Goal: Entertainment & Leisure: Consume media (video, audio)

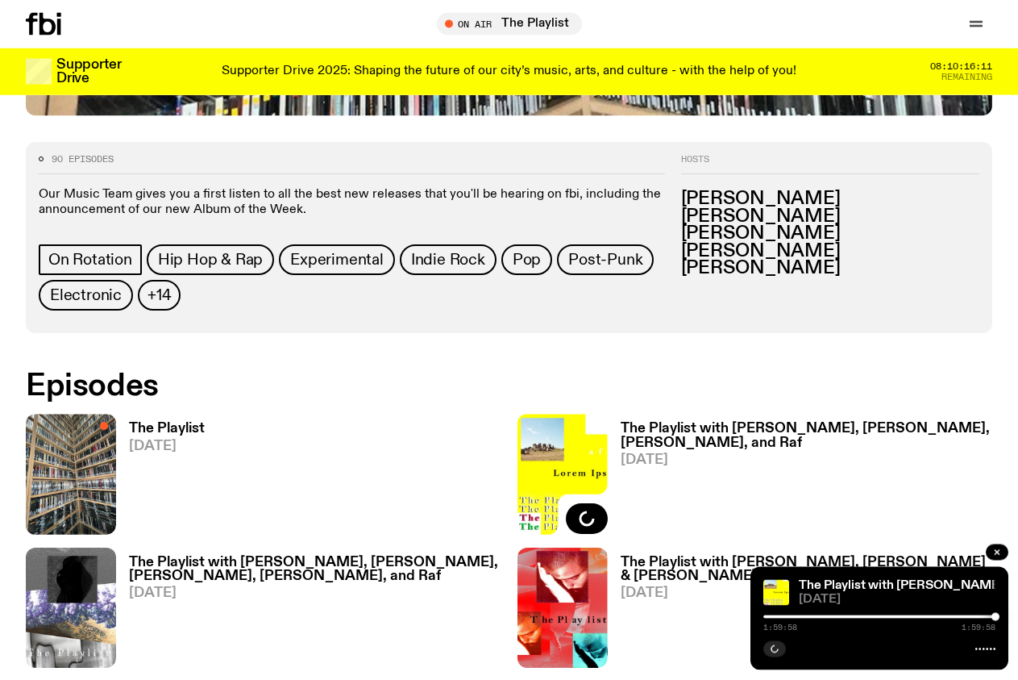
scroll to position [651, 0]
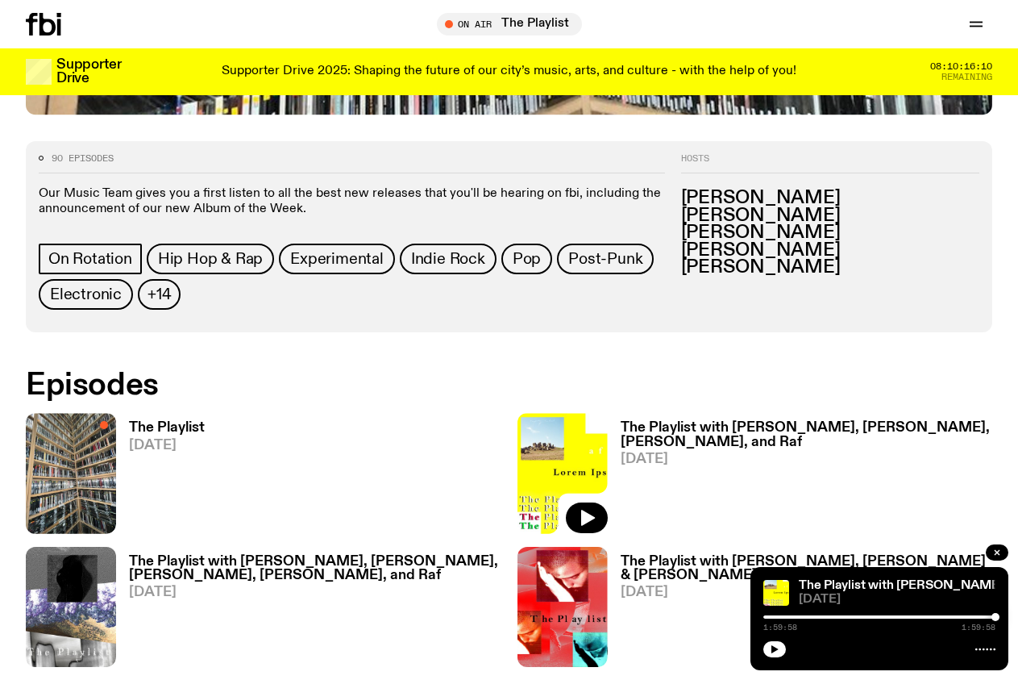
click at [181, 421] on h3 "The Playlist" at bounding box center [167, 428] width 76 height 14
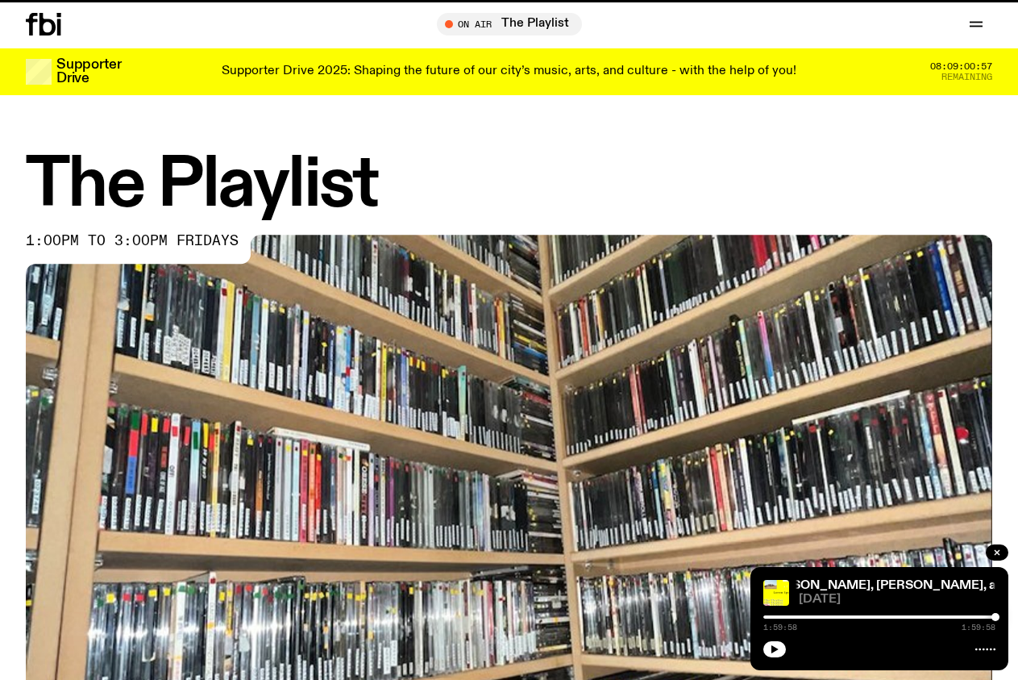
scroll to position [651, 0]
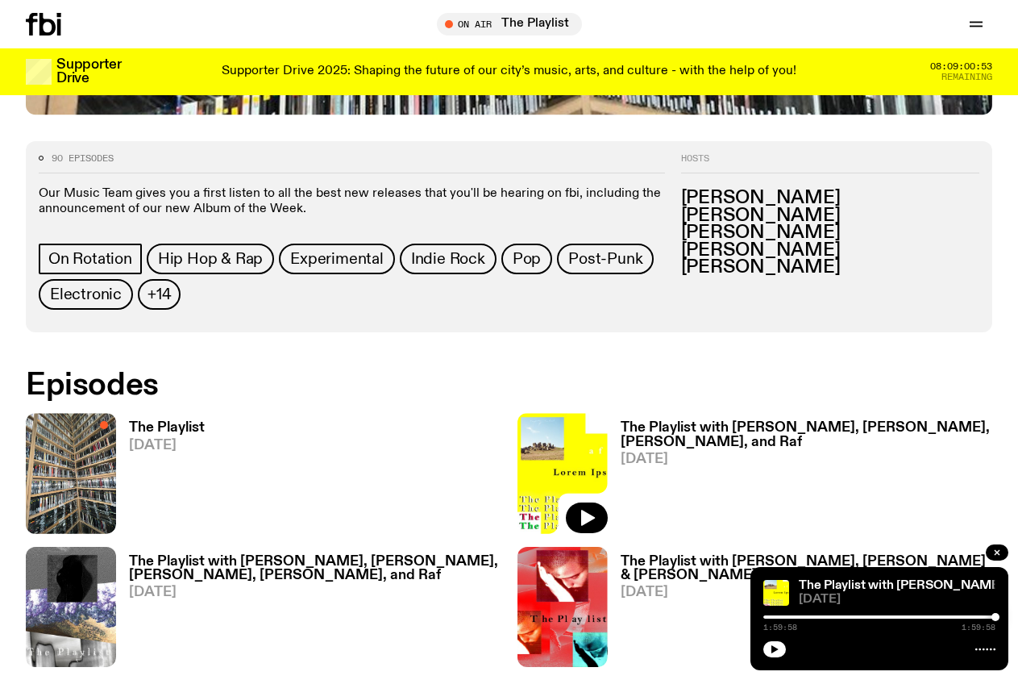
click at [173, 421] on link "The Playlist 19.09.25" at bounding box center [160, 477] width 89 height 112
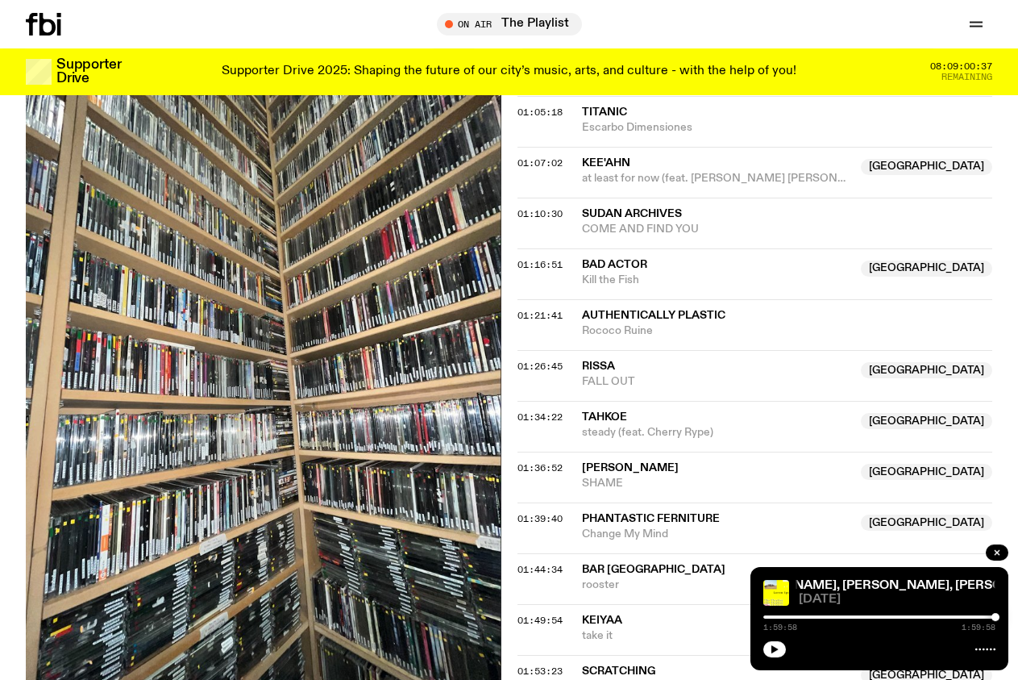
scroll to position [1141, 0]
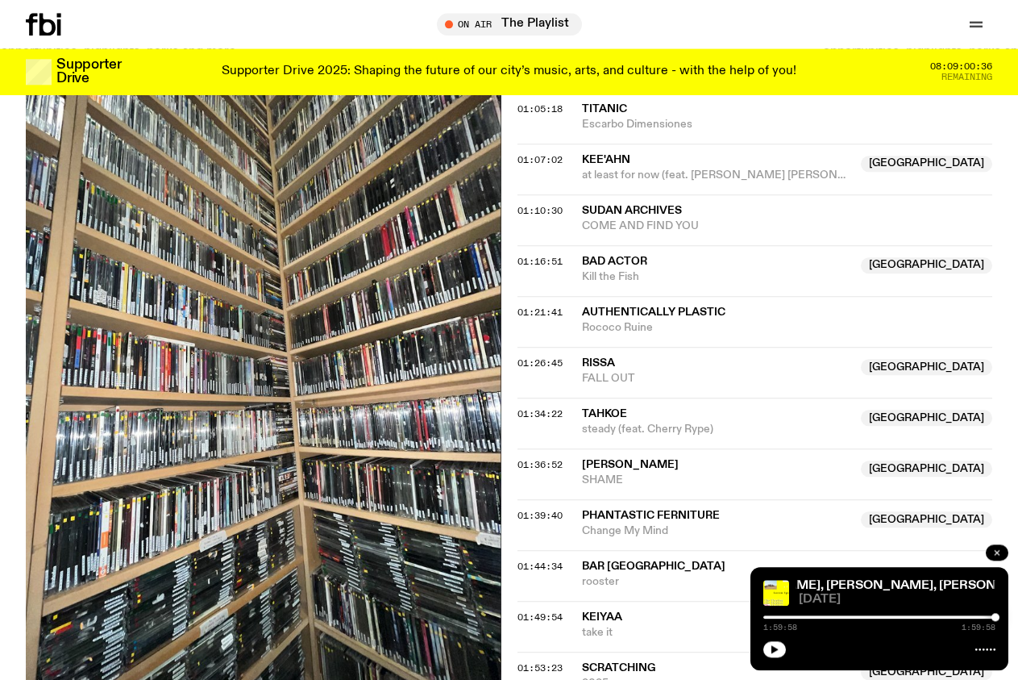
click at [996, 552] on icon "button" at bounding box center [997, 552] width 5 height 5
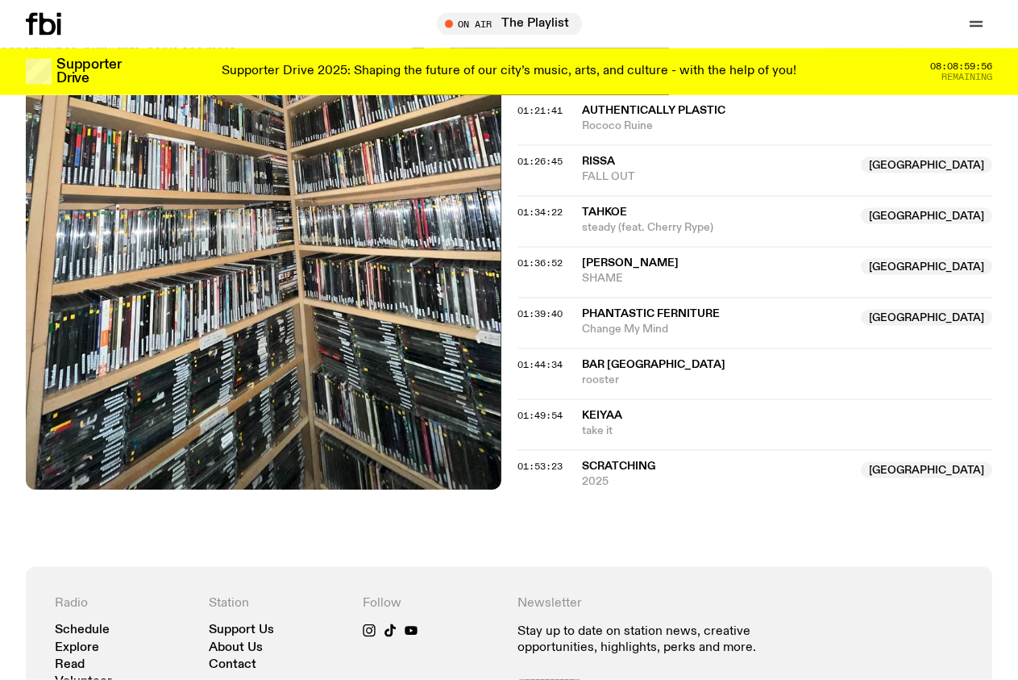
scroll to position [1346, 0]
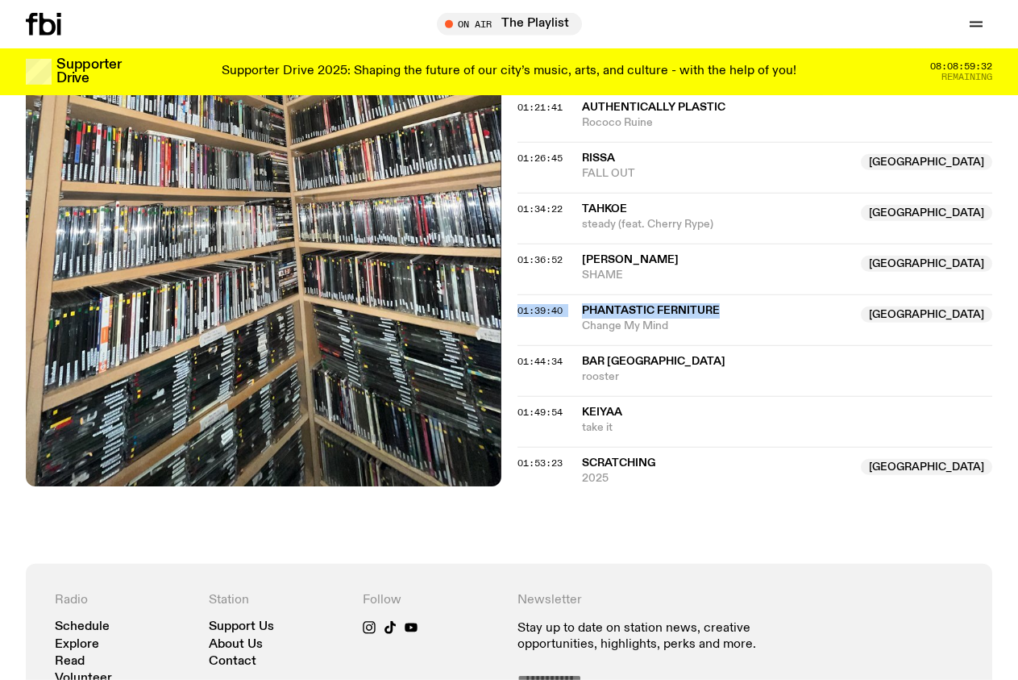
drag, startPoint x: 722, startPoint y: 330, endPoint x: 581, endPoint y: 329, distance: 141.9
click at [582, 318] on span "Phantastic Ferniture" at bounding box center [717, 310] width 270 height 15
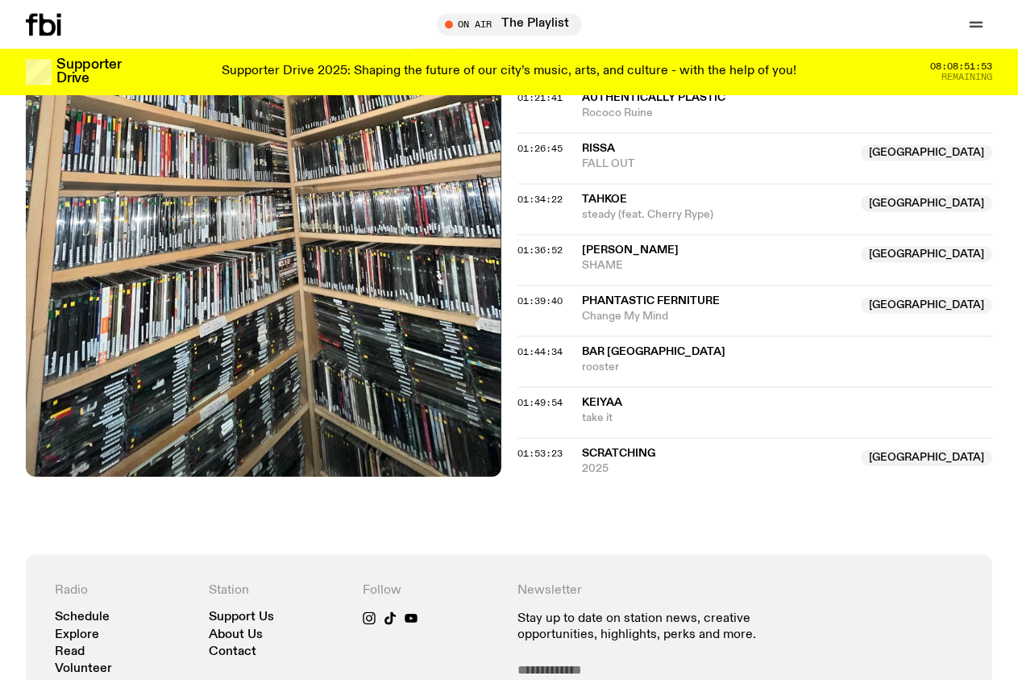
scroll to position [1428, 0]
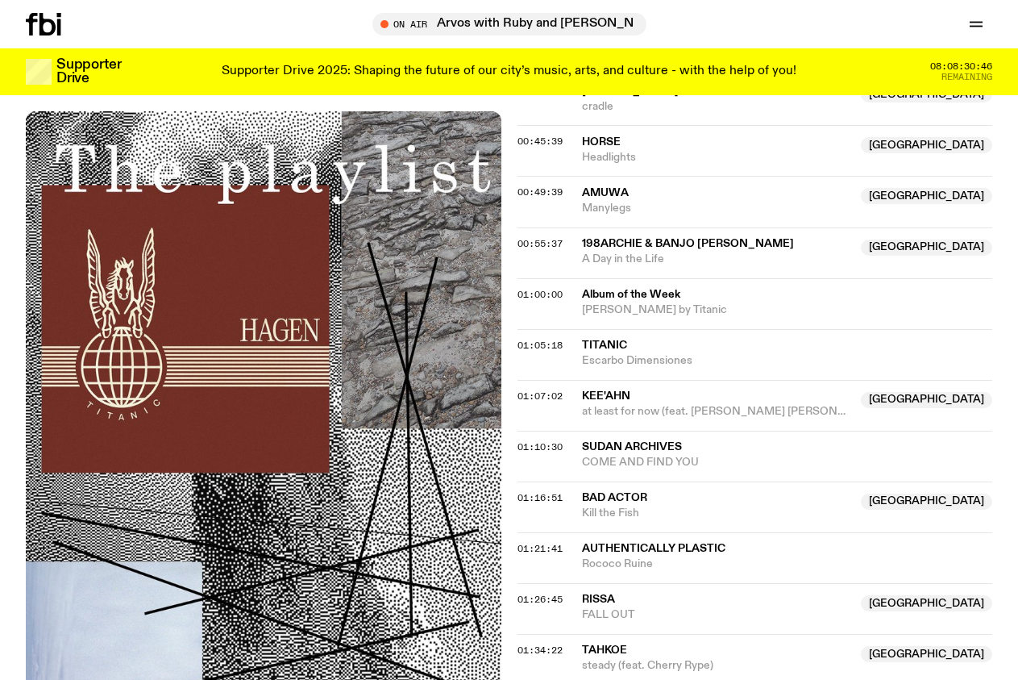
scroll to position [1316, 0]
